Goal: Information Seeking & Learning: Check status

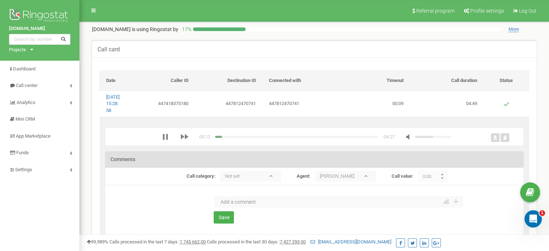
click at [228, 138] on div "media player" at bounding box center [296, 137] width 162 height 2
click at [234, 140] on div "00:23 x -04:16" at bounding box center [306, 136] width 289 height 7
click at [234, 138] on div "media player" at bounding box center [296, 137] width 162 height 2
click at [240, 138] on div "media player" at bounding box center [296, 137] width 162 height 2
click at [245, 138] on div "media player" at bounding box center [296, 137] width 162 height 2
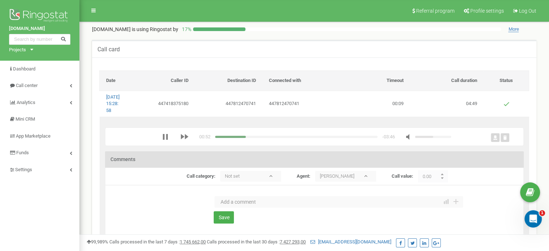
click at [251, 138] on div "media player" at bounding box center [296, 137] width 162 height 2
click at [255, 138] on div "media player" at bounding box center [296, 137] width 162 height 2
click at [259, 138] on div "media player" at bounding box center [296, 137] width 162 height 2
click at [264, 138] on div "media player" at bounding box center [296, 137] width 162 height 2
click at [269, 138] on div "media player" at bounding box center [296, 137] width 162 height 2
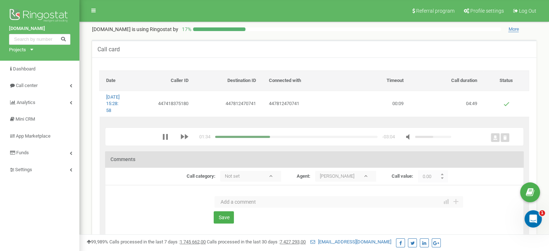
click at [276, 138] on div "media player" at bounding box center [296, 137] width 162 height 2
drag, startPoint x: 283, startPoint y: 142, endPoint x: 288, endPoint y: 142, distance: 5.4
click at [283, 138] on div "media player" at bounding box center [296, 137] width 162 height 2
click at [288, 138] on div "media player" at bounding box center [296, 137] width 162 height 2
click at [221, 138] on div "media player" at bounding box center [252, 137] width 74 height 2
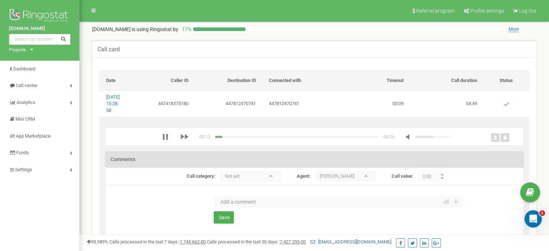
click at [224, 138] on div "media player" at bounding box center [296, 137] width 162 height 2
click at [225, 138] on div "media player" at bounding box center [296, 137] width 162 height 2
click at [227, 138] on div "media player" at bounding box center [296, 137] width 162 height 2
click at [300, 140] on div "00:35 x -04:04" at bounding box center [306, 136] width 289 height 7
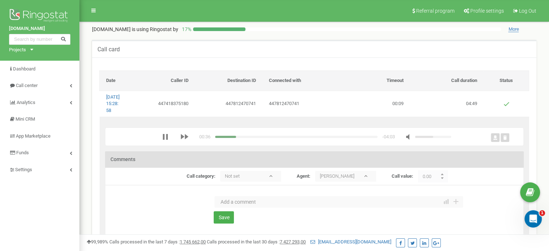
click at [300, 140] on div "00:36 x -04:03" at bounding box center [306, 136] width 289 height 7
click at [298, 138] on div "media player" at bounding box center [296, 137] width 162 height 2
click at [301, 138] on div "media player" at bounding box center [296, 137] width 162 height 2
click at [303, 138] on div "media player" at bounding box center [296, 137] width 162 height 2
click at [304, 138] on div "media player" at bounding box center [296, 137] width 162 height 2
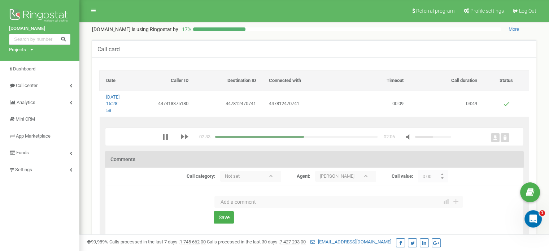
click at [305, 138] on div "media player" at bounding box center [296, 137] width 162 height 2
click at [307, 138] on div "media player" at bounding box center [296, 137] width 162 height 2
click at [164, 140] on icon "media player" at bounding box center [165, 137] width 6 height 6
click at [161, 140] on div "02:58 x -01:40" at bounding box center [316, 136] width 387 height 7
drag, startPoint x: 148, startPoint y: 143, endPoint x: 153, endPoint y: 144, distance: 4.8
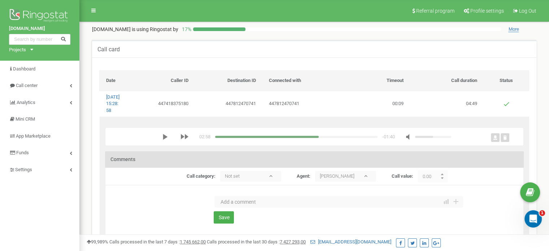
click at [151, 140] on div "02:58 x -01:40" at bounding box center [316, 136] width 387 height 7
click at [164, 140] on polygon "media player" at bounding box center [165, 137] width 5 height 6
click at [164, 140] on icon "media player" at bounding box center [165, 137] width 6 height 6
click at [162, 146] on div "03:03 x -01:36" at bounding box center [314, 136] width 419 height 18
click at [162, 140] on icon "media player" at bounding box center [165, 137] width 6 height 6
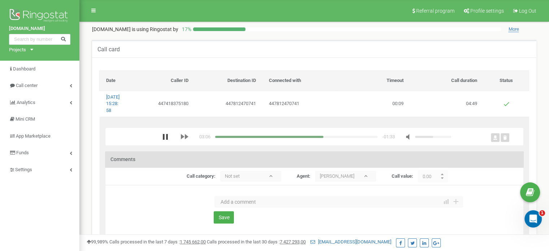
click at [163, 140] on icon "media player" at bounding box center [165, 137] width 5 height 6
click at [162, 134] on button "media player" at bounding box center [165, 137] width 6 height 6
click at [167, 140] on icon "media player" at bounding box center [165, 137] width 5 height 6
